Goal: Find specific page/section: Find specific page/section

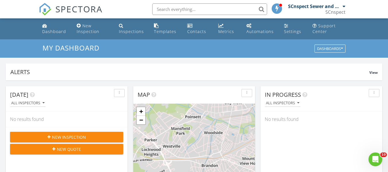
click at [202, 9] on input "text" at bounding box center [209, 8] width 115 height 11
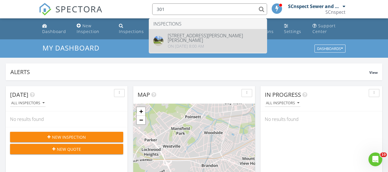
type input "301"
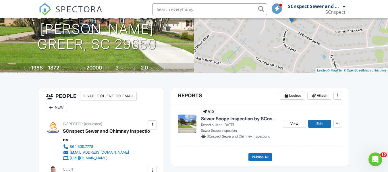
scroll to position [88, 0]
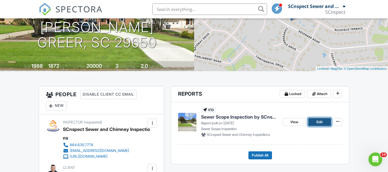
click at [314, 124] on link "Edit" at bounding box center [319, 122] width 23 height 8
